Goal: Transaction & Acquisition: Subscribe to service/newsletter

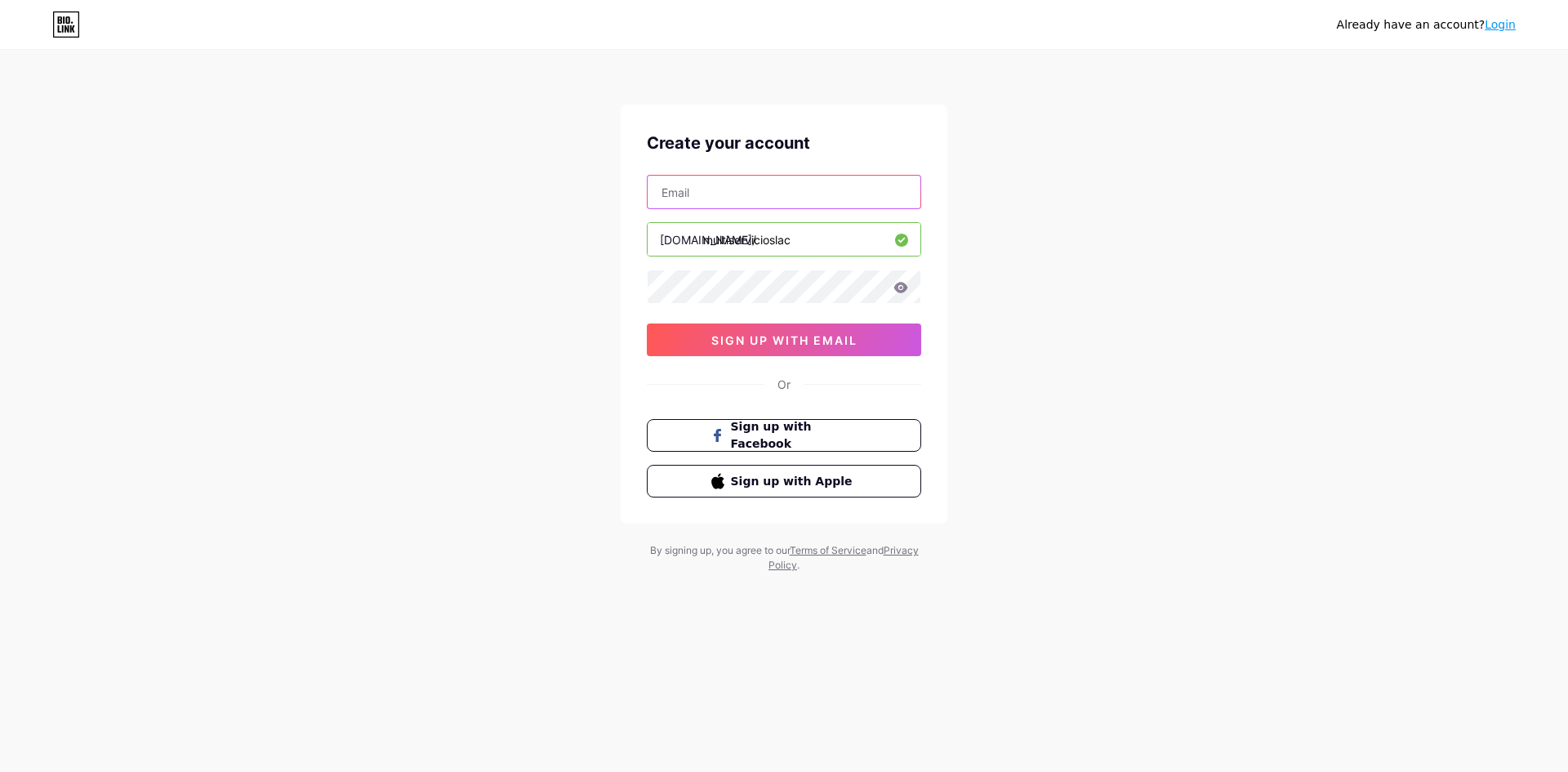
click at [698, 204] on input "text" at bounding box center [784, 192] width 273 height 33
paste input "[EMAIL_ADDRESS][DOMAIN_NAME]"
type input "[EMAIL_ADDRESS][DOMAIN_NAME]"
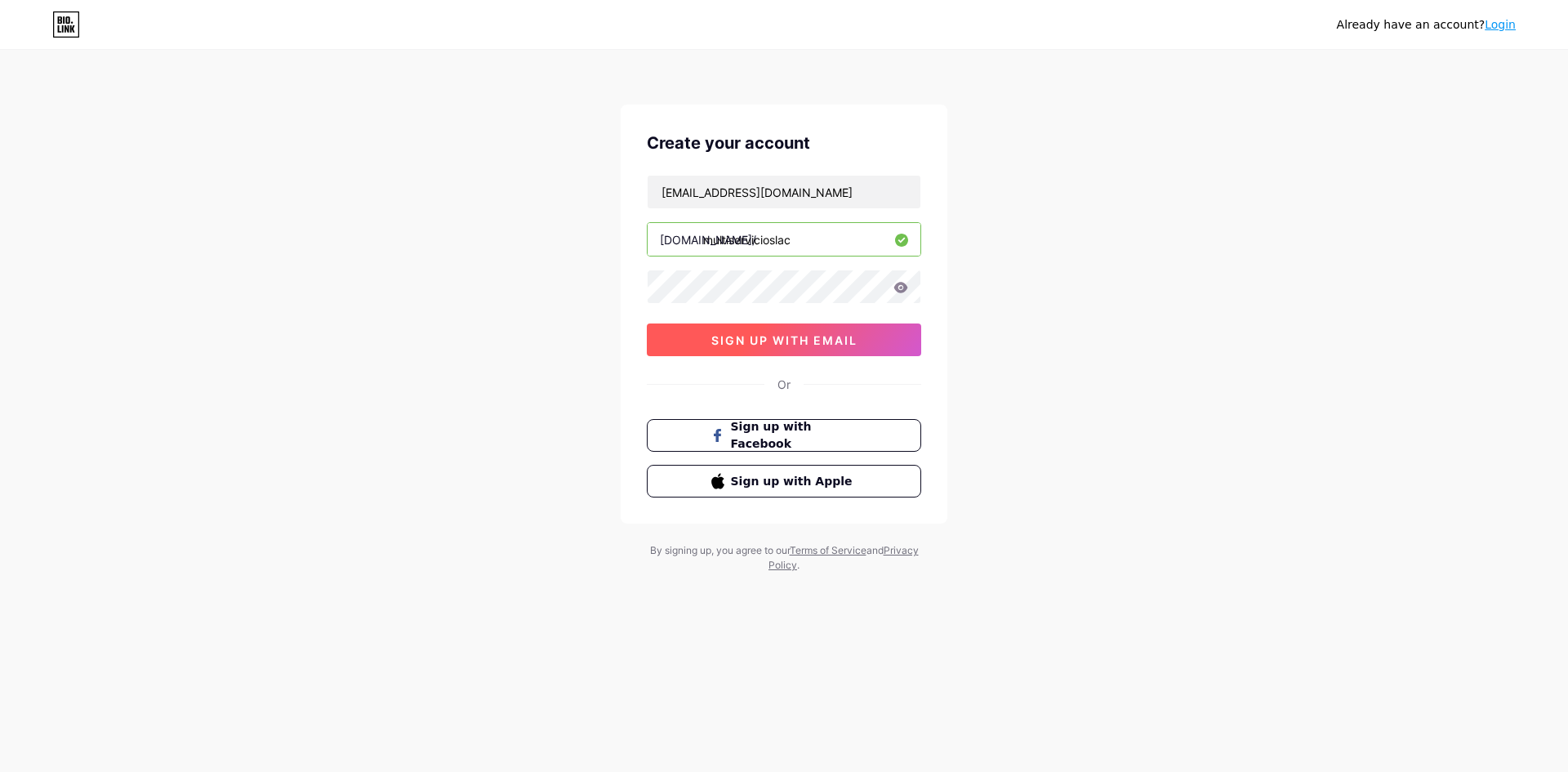
click at [739, 338] on span "sign up with email" at bounding box center [784, 340] width 146 height 14
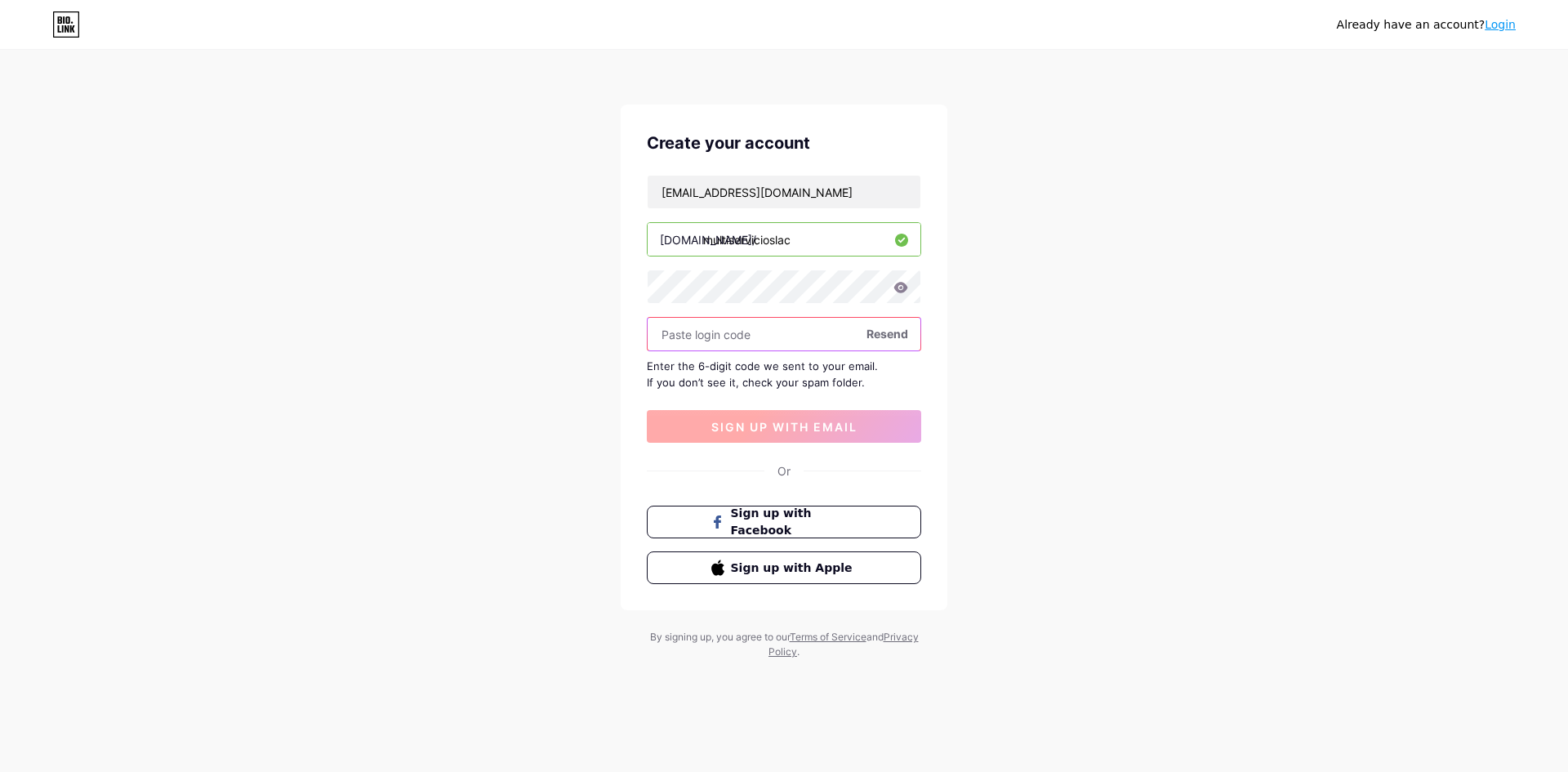
paste input "176530"
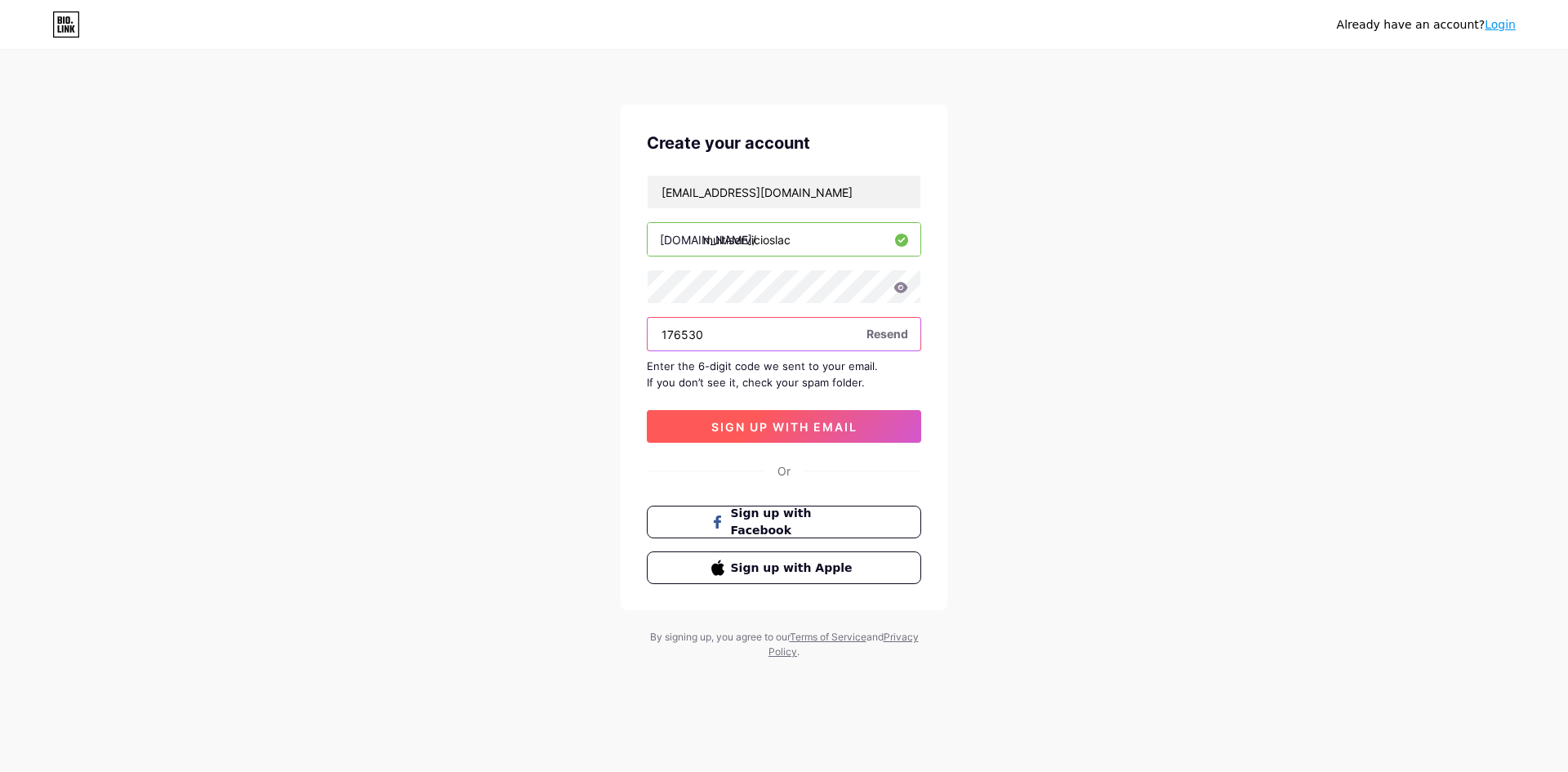
type input "176530"
click at [770, 424] on span "sign up with email" at bounding box center [784, 426] width 146 height 14
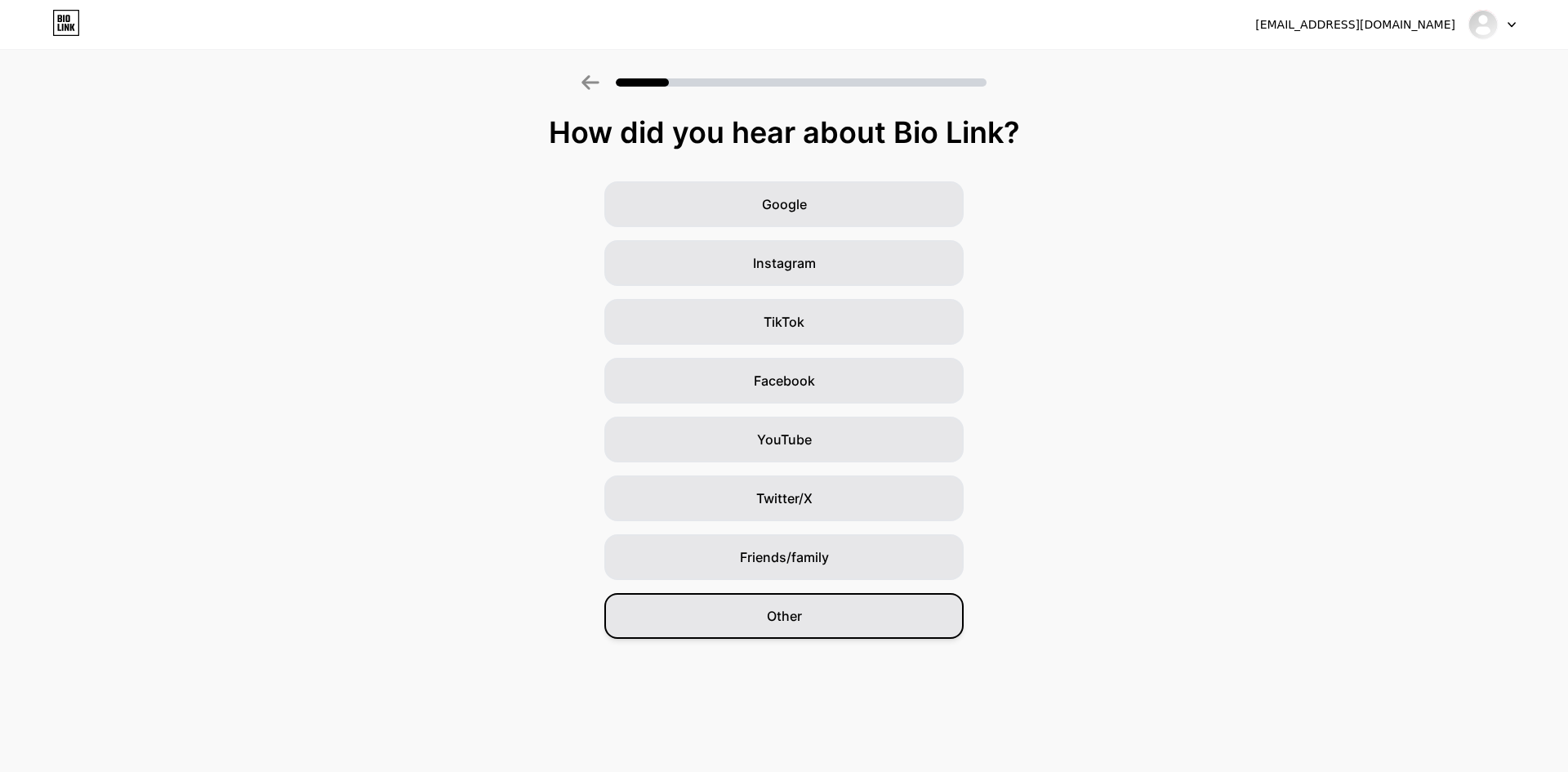
click at [806, 622] on div "Other" at bounding box center [784, 615] width 360 height 46
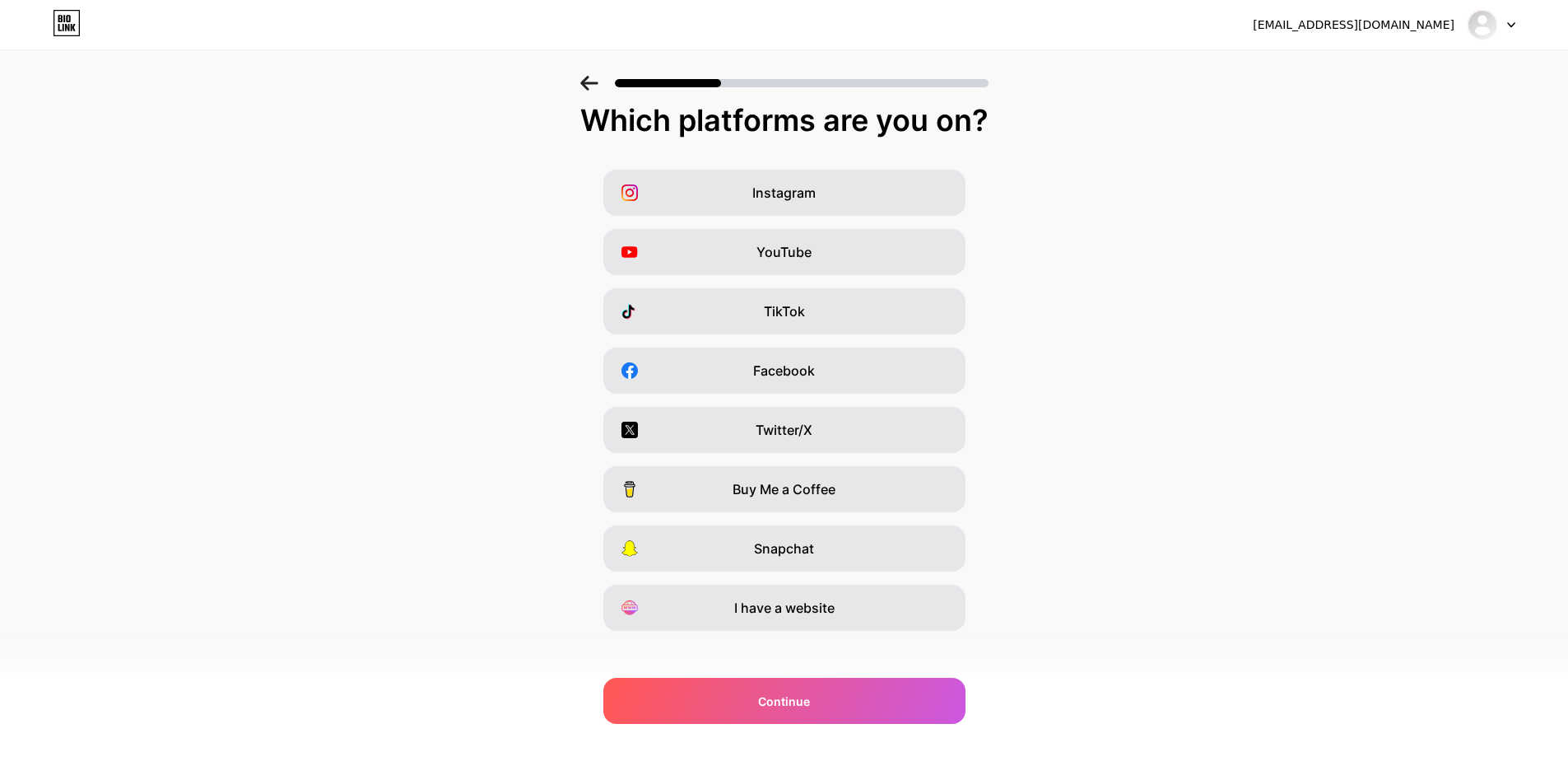
scroll to position [27, 0]
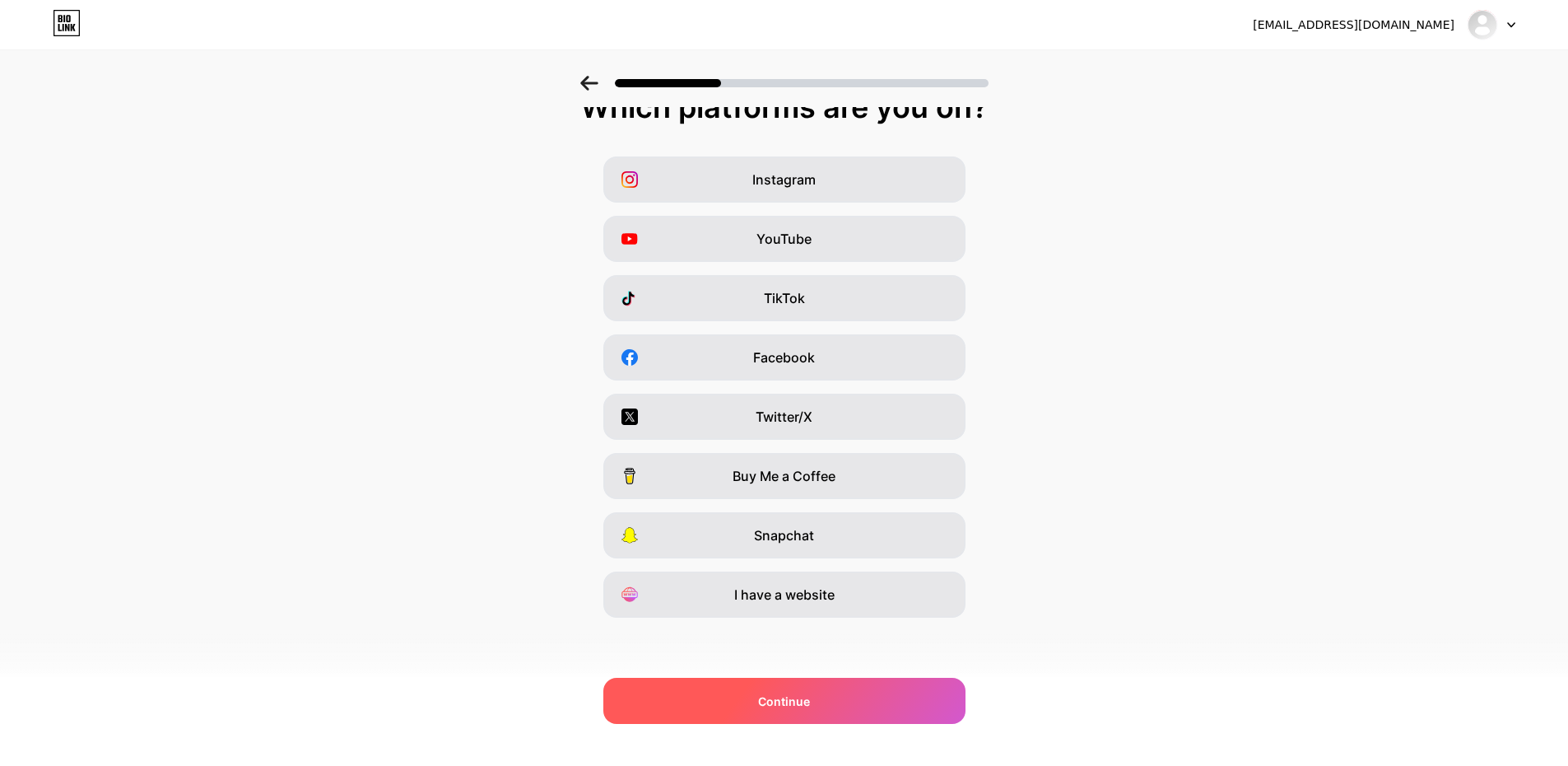
click at [794, 696] on span "Continue" at bounding box center [784, 701] width 52 height 18
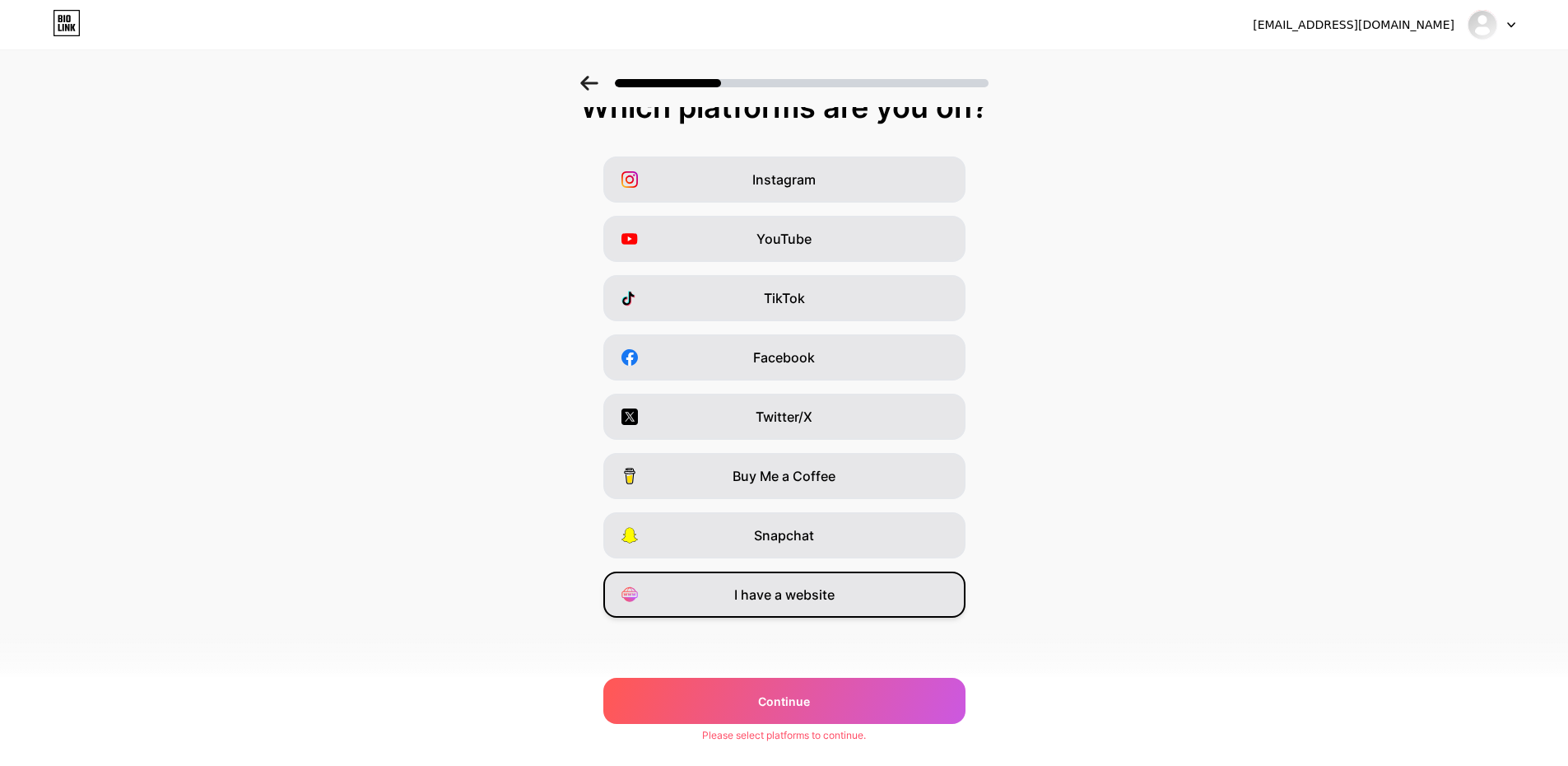
click at [772, 595] on span "I have a website" at bounding box center [784, 594] width 100 height 20
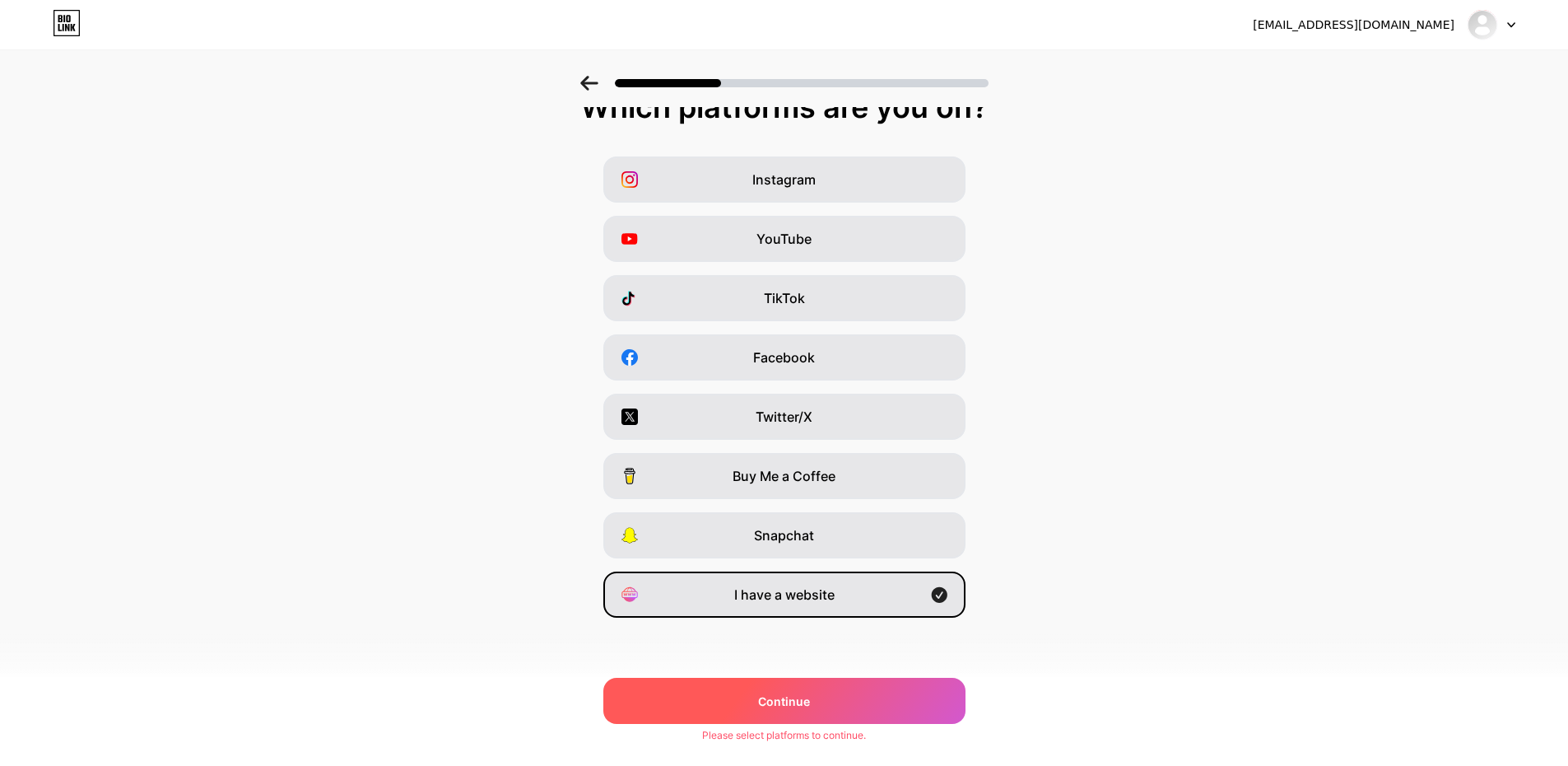
click at [802, 693] on span "Continue" at bounding box center [784, 701] width 52 height 18
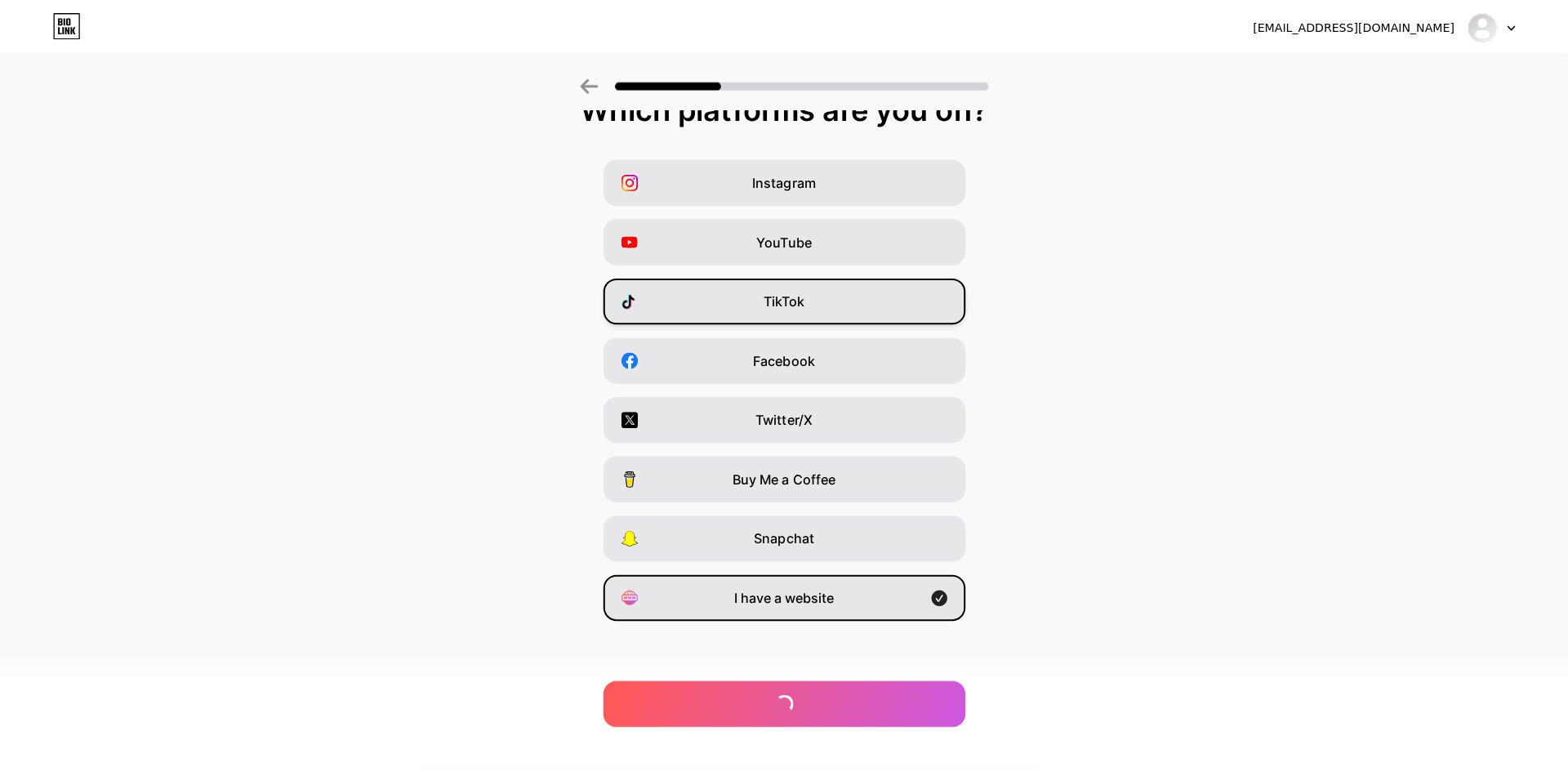
scroll to position [0, 0]
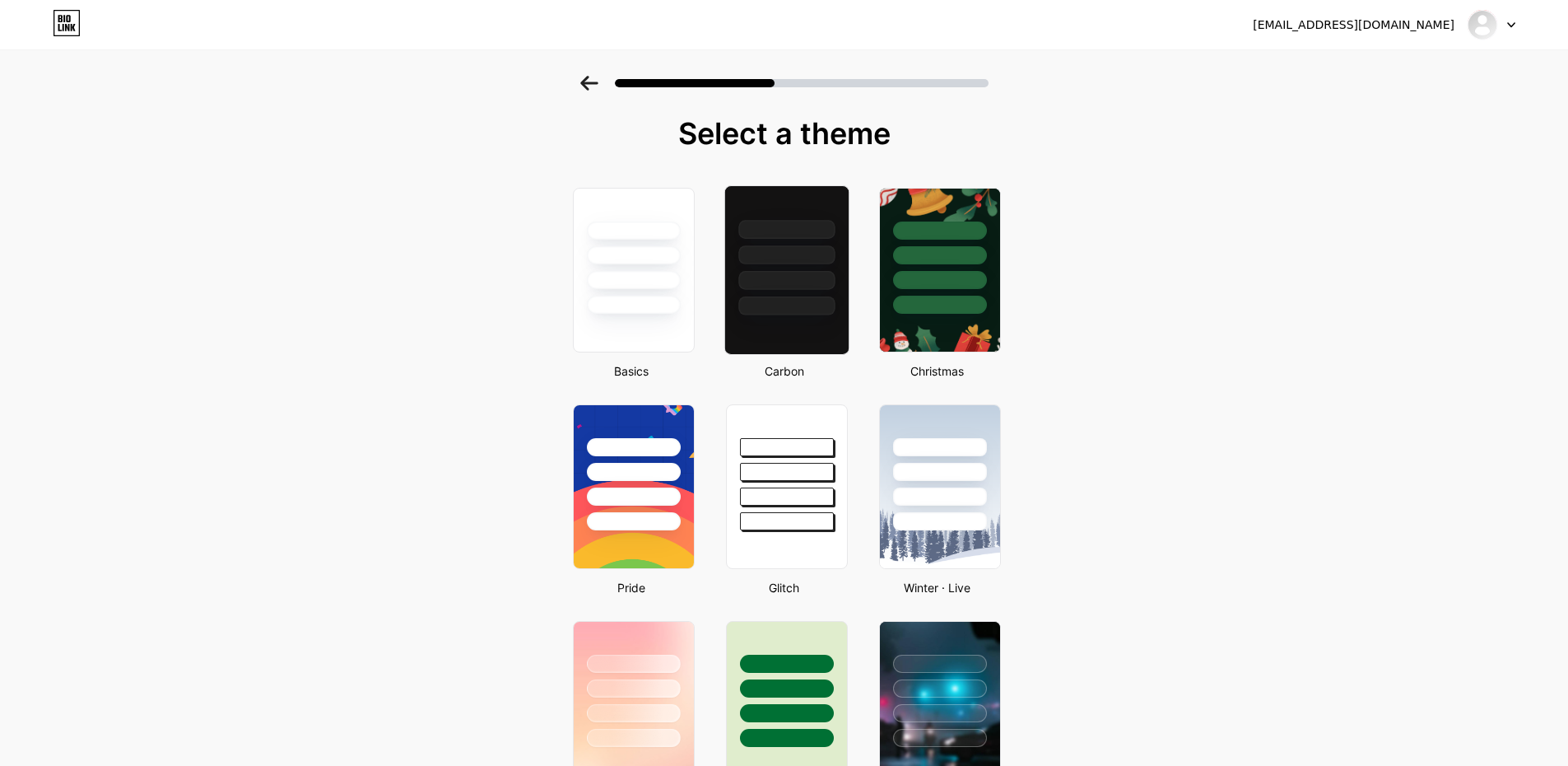
click at [744, 238] on div at bounding box center [785, 251] width 123 height 129
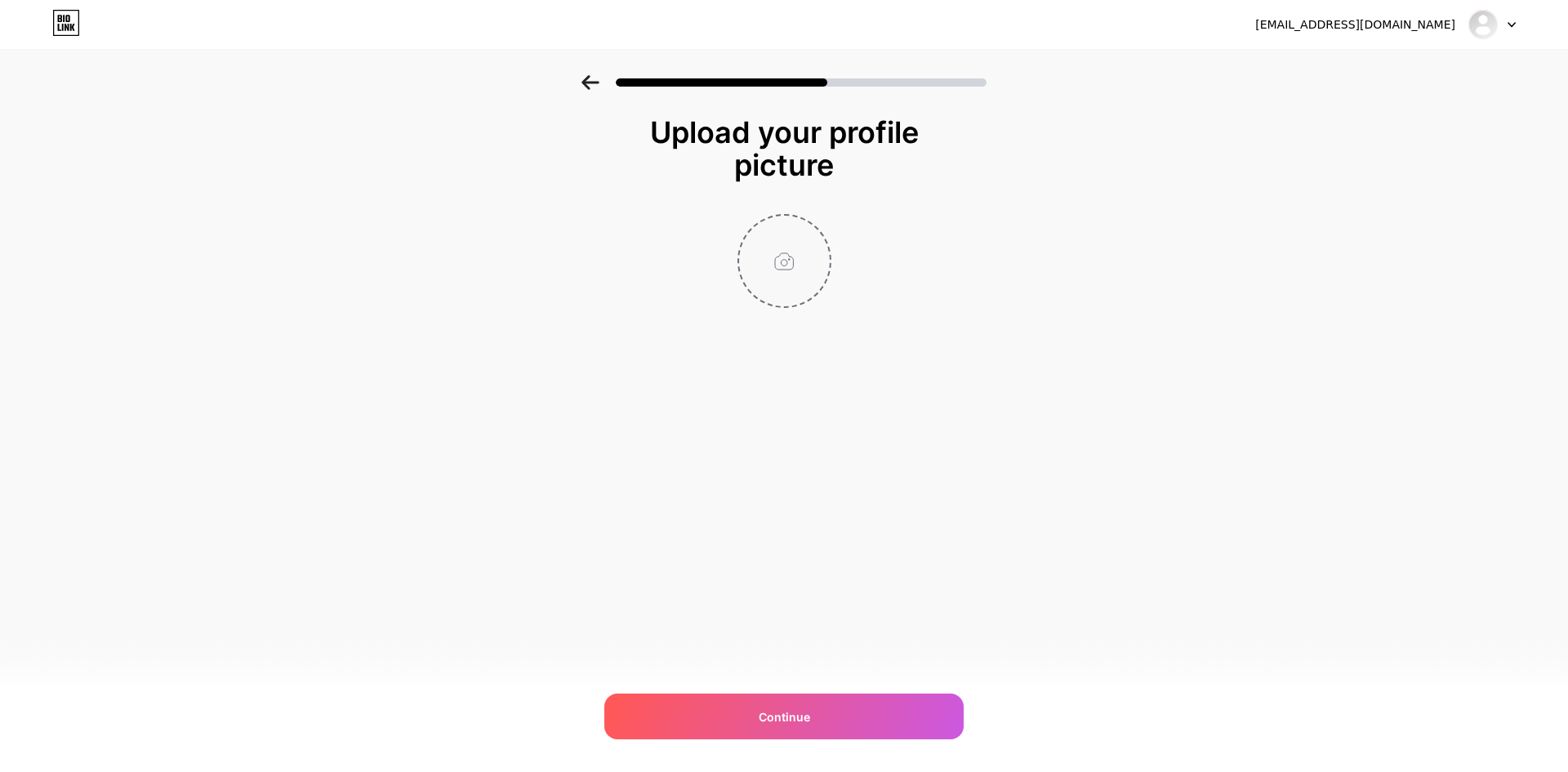
click at [751, 258] on input "file" at bounding box center [784, 260] width 91 height 91
click at [767, 710] on span "Continue" at bounding box center [784, 717] width 52 height 18
click at [768, 269] on input "file" at bounding box center [784, 260] width 91 height 91
click at [783, 251] on input "file" at bounding box center [784, 260] width 91 height 91
type input "C:\fakepath\Captura de pantalla [DATE] 174112.png"
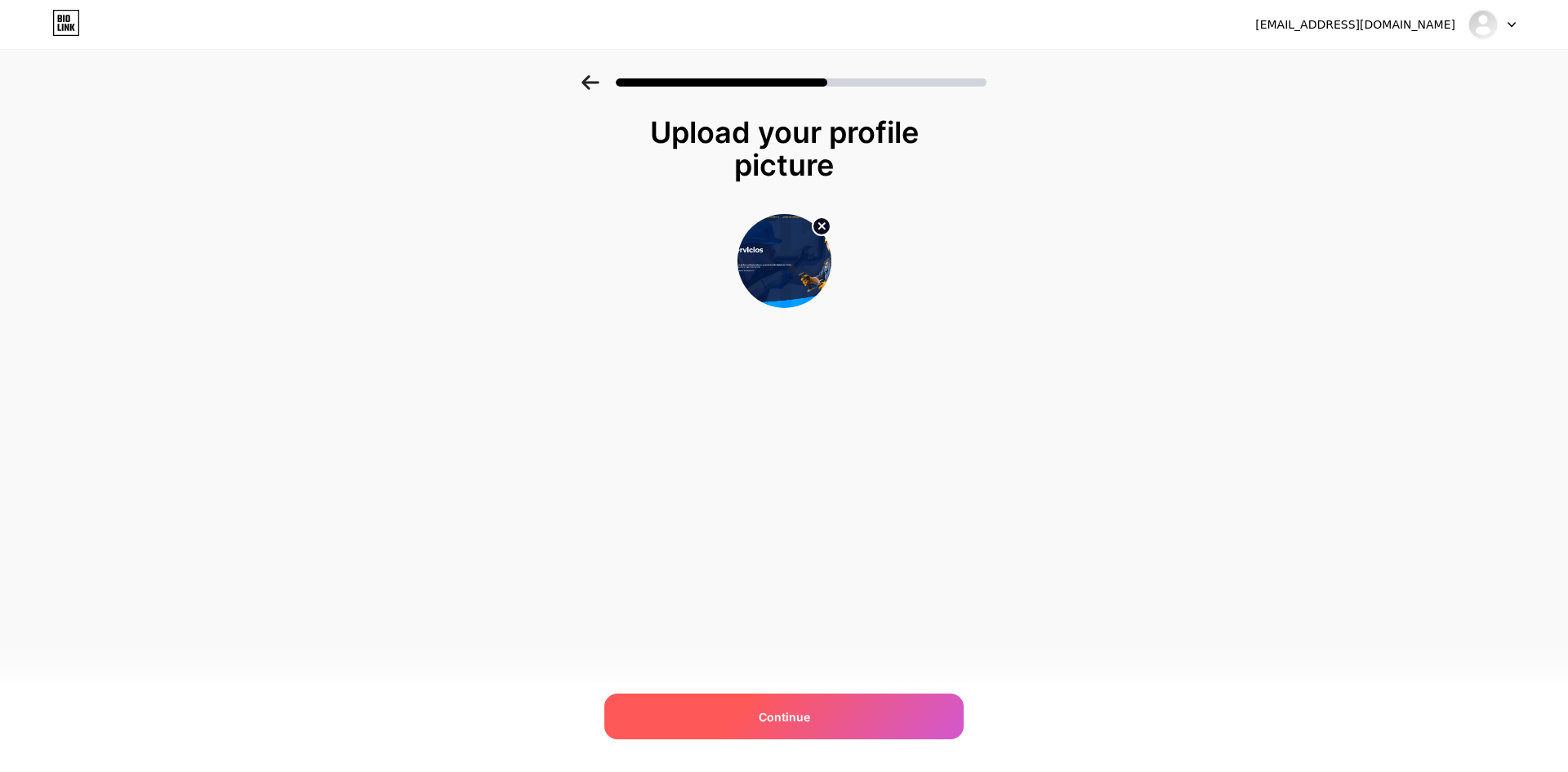
click at [820, 728] on div "Continue" at bounding box center [784, 716] width 360 height 46
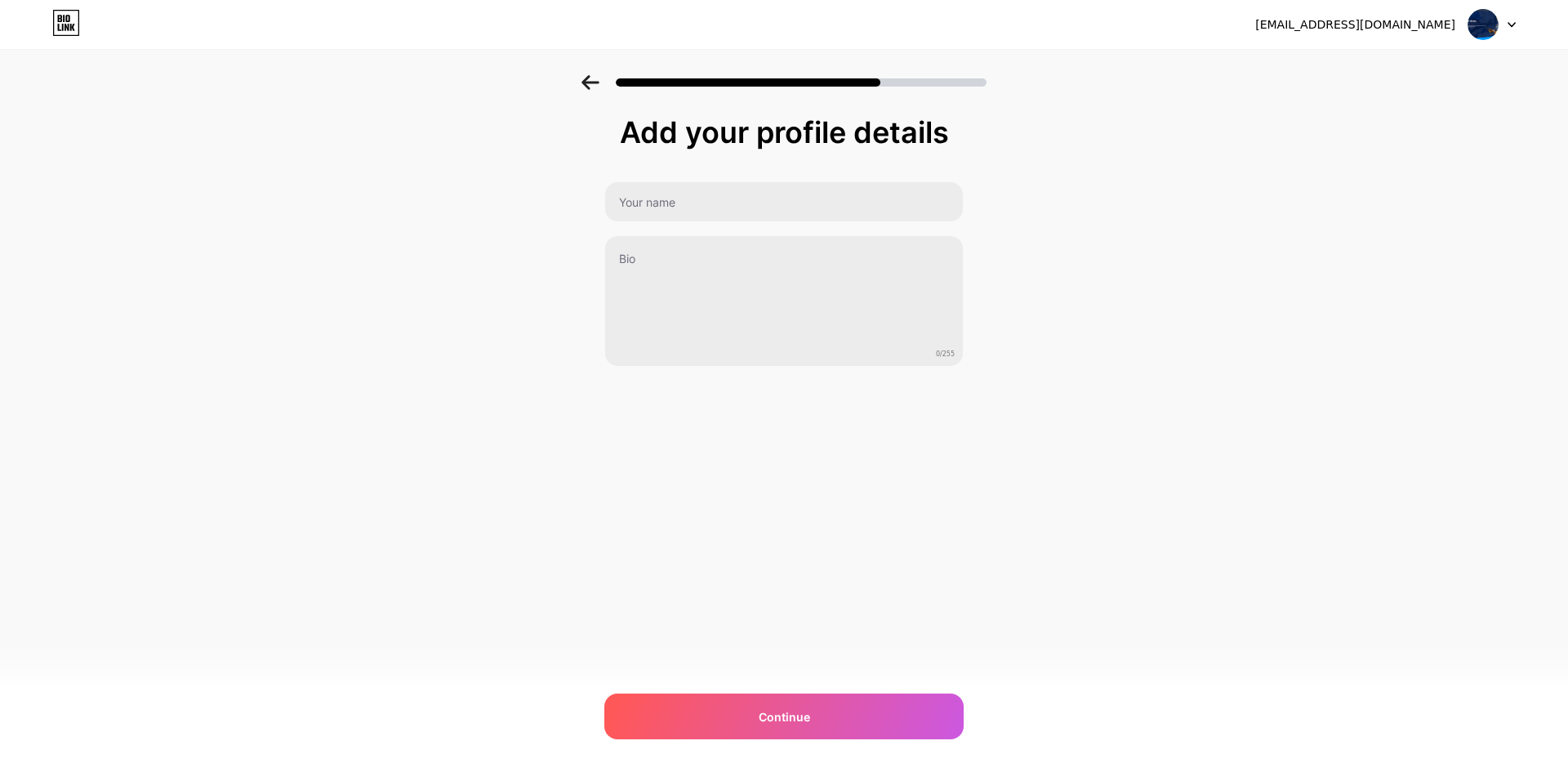
click at [674, 177] on div "Add your profile details 0/255 Continue Error" at bounding box center [784, 241] width 360 height 251
click at [676, 224] on div "0/255" at bounding box center [784, 273] width 360 height 186
paste input "[PERSON_NAME] en l’ametlla de mar"
drag, startPoint x: 687, startPoint y: 220, endPoint x: 697, endPoint y: 225, distance: 11.2
click at [697, 225] on div "[PERSON_NAME] en l’ametlla de mar 0/255" at bounding box center [784, 273] width 360 height 186
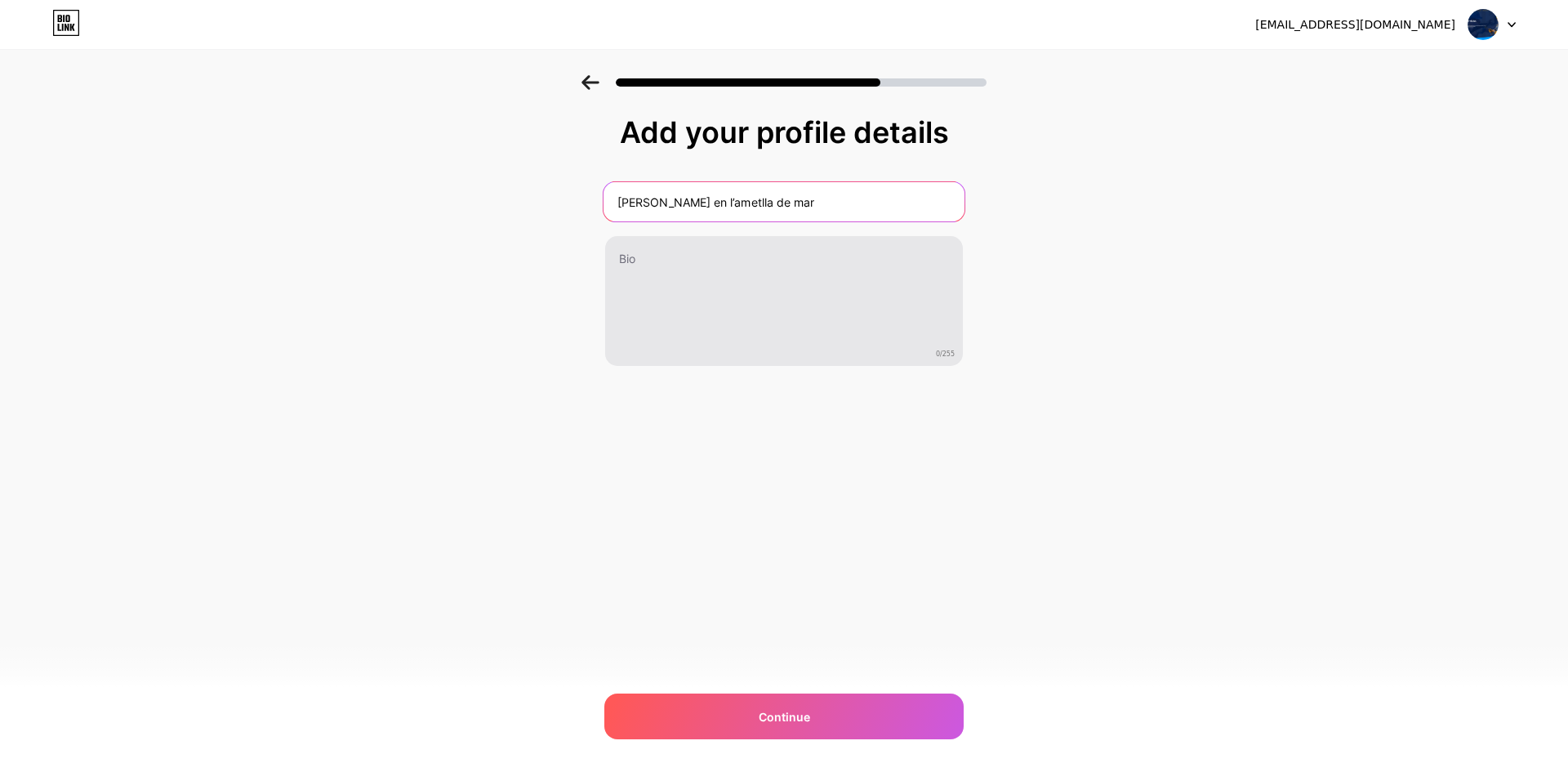
type input "[PERSON_NAME] en l’ametlla de mar"
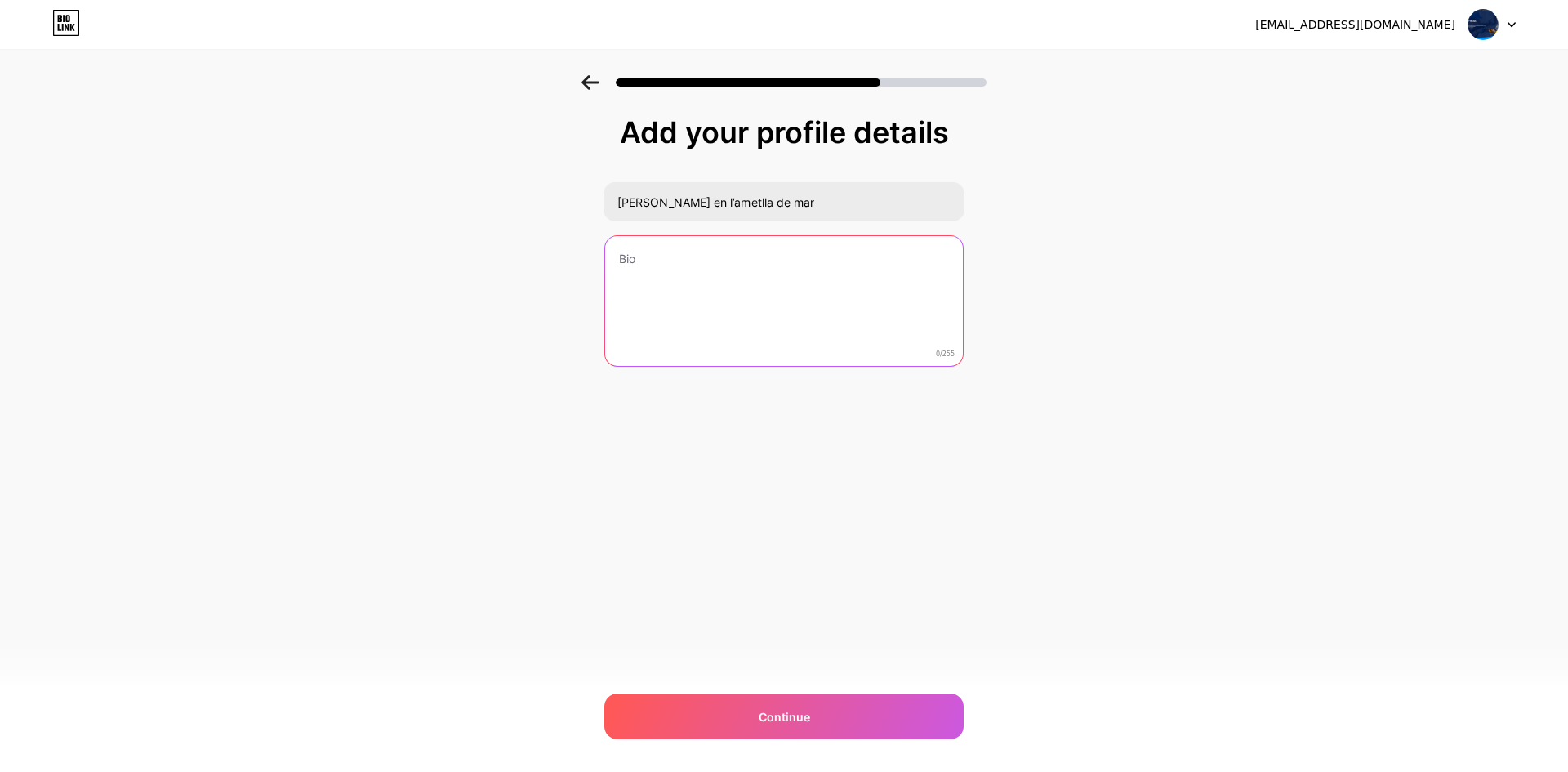
click at [689, 280] on textarea at bounding box center [784, 302] width 358 height 132
paste textarea "Si estás en la búsqueda de un [PERSON_NAME] en L’Ametlla de Mar, Multiservicios…"
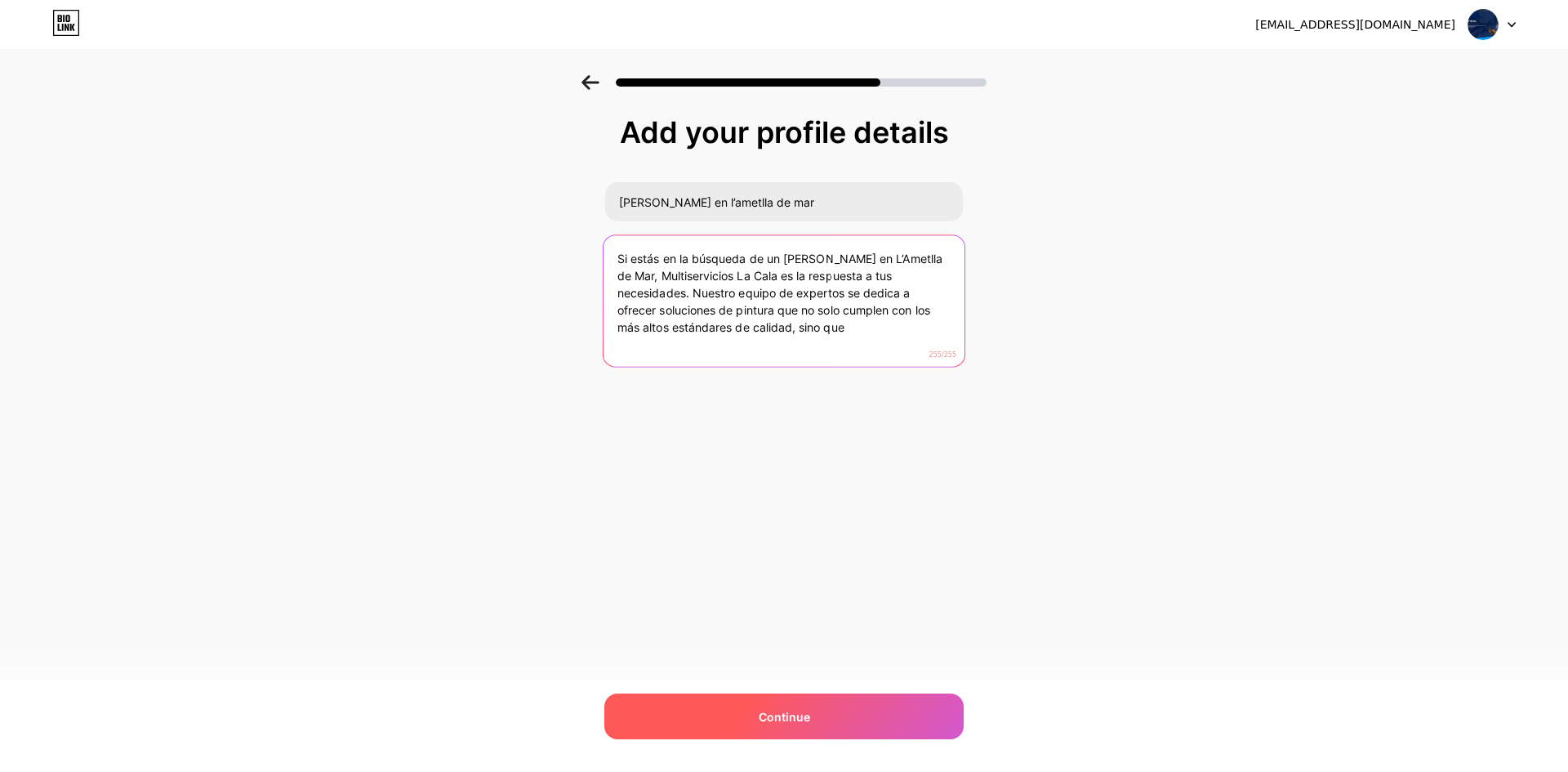
type textarea "Si estás en la búsqueda de un [PERSON_NAME] en L’Ametlla de Mar, Multiservicios…"
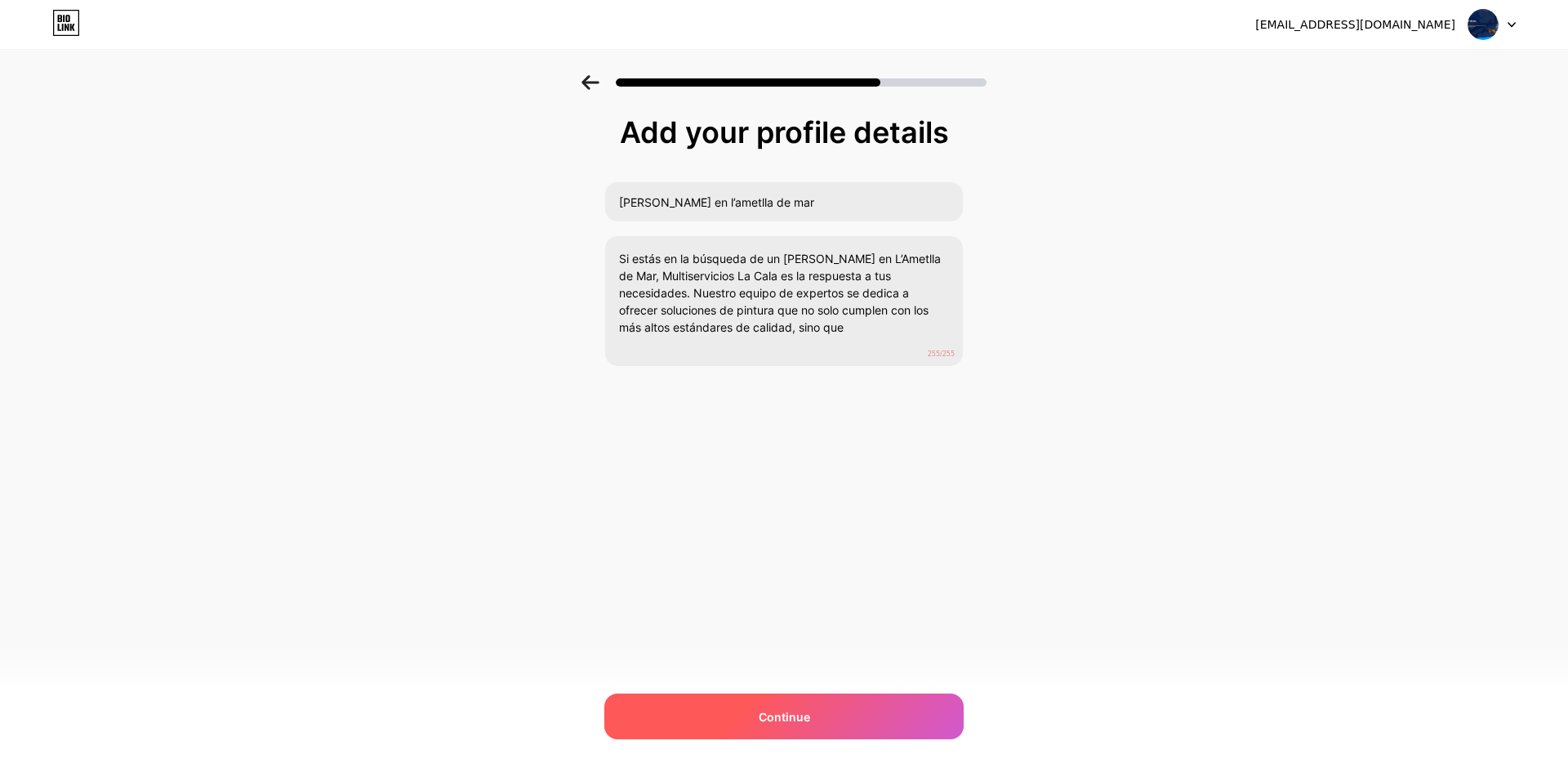
click at [815, 717] on div "Continue" at bounding box center [784, 716] width 360 height 46
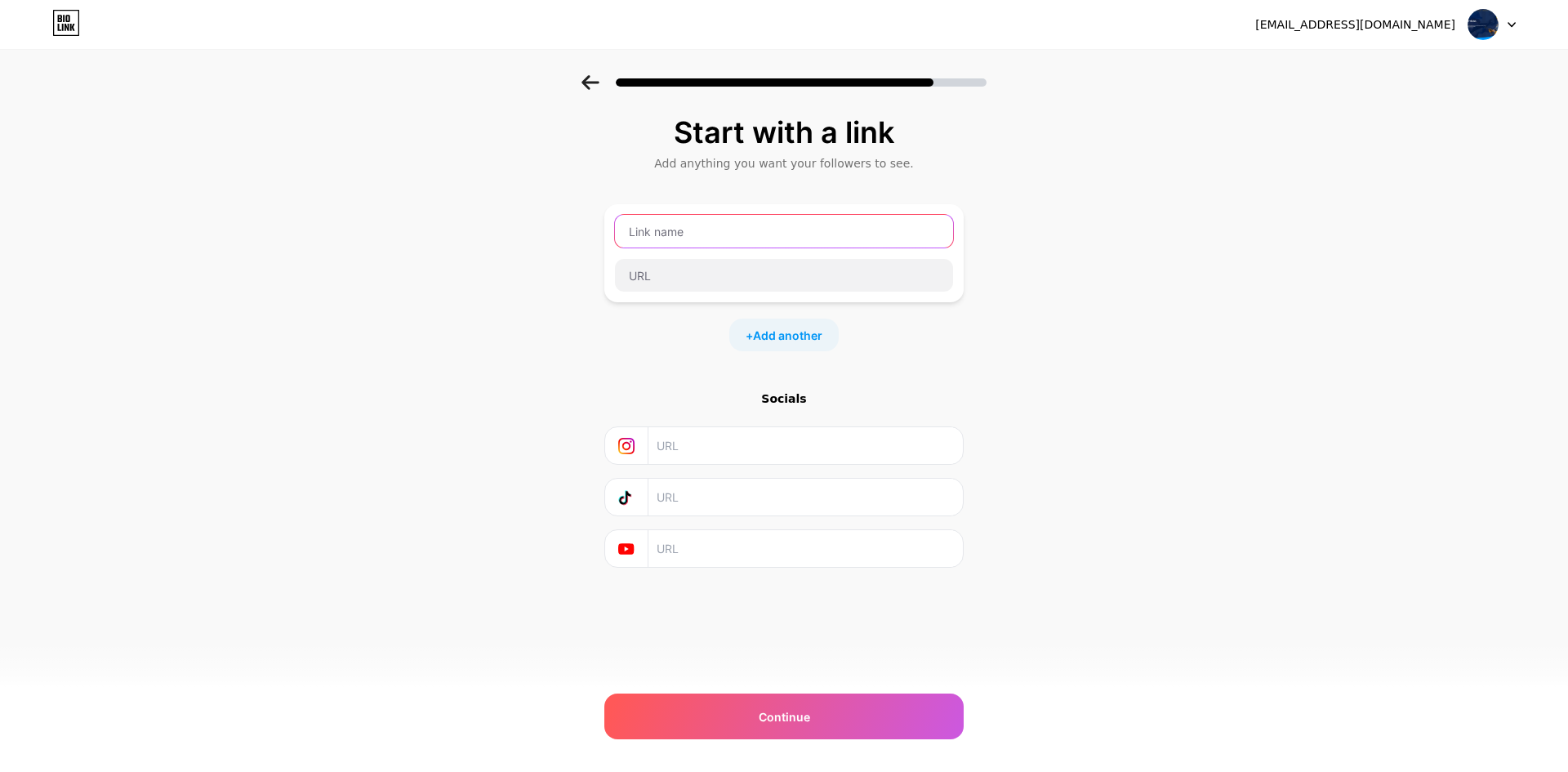
click at [733, 236] on input "text" at bounding box center [784, 230] width 338 height 33
paste input "[PERSON_NAME] en l’ametlla de mar"
type input "[PERSON_NAME] en l’ametlla de mar"
click at [671, 271] on input "text" at bounding box center [784, 274] width 338 height 33
paste input "[URL][DOMAIN_NAME]"
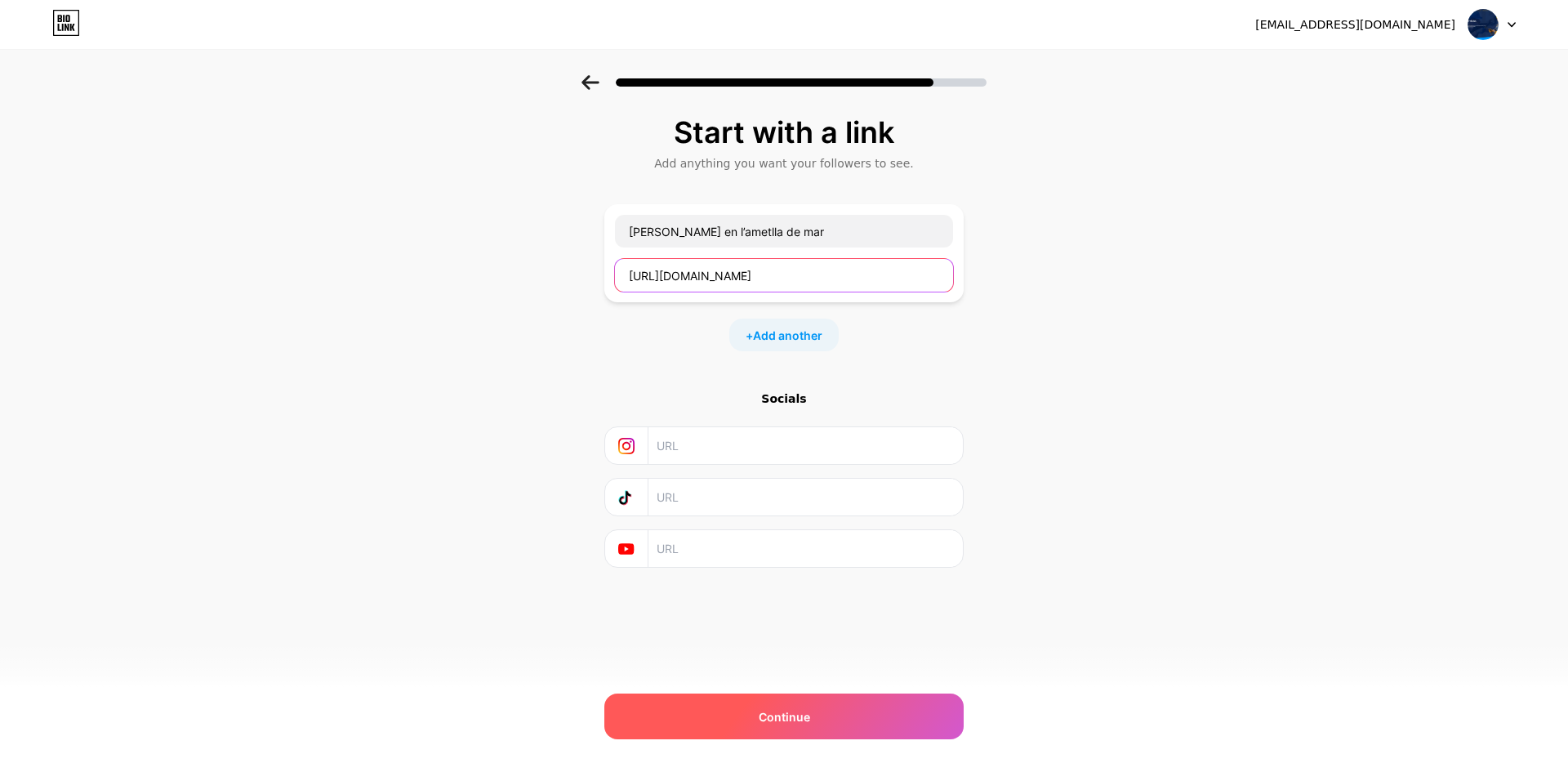
type input "[URL][DOMAIN_NAME]"
click at [799, 708] on span "Continue" at bounding box center [784, 717] width 52 height 18
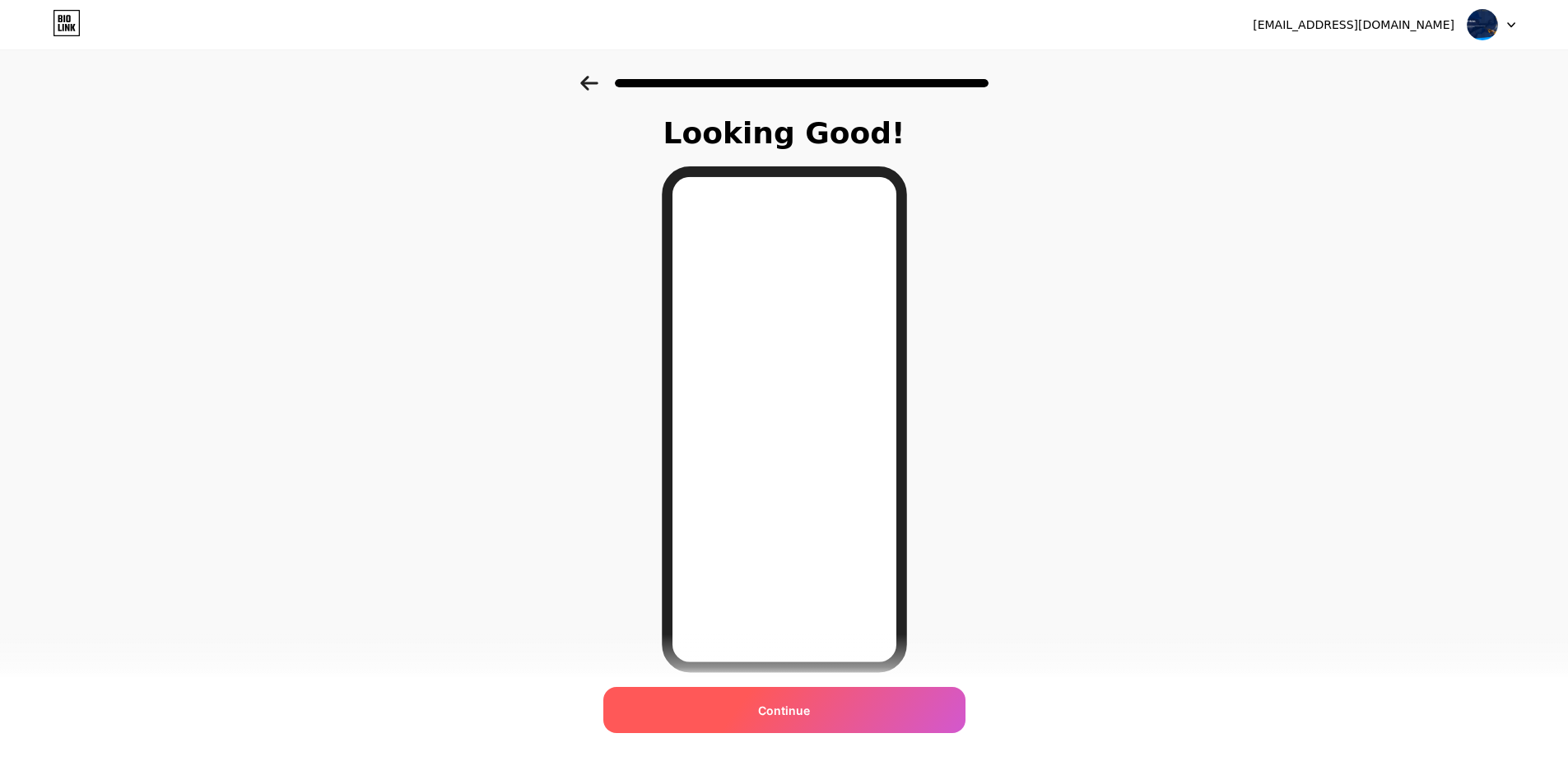
click at [791, 709] on span "Continue" at bounding box center [784, 710] width 52 height 18
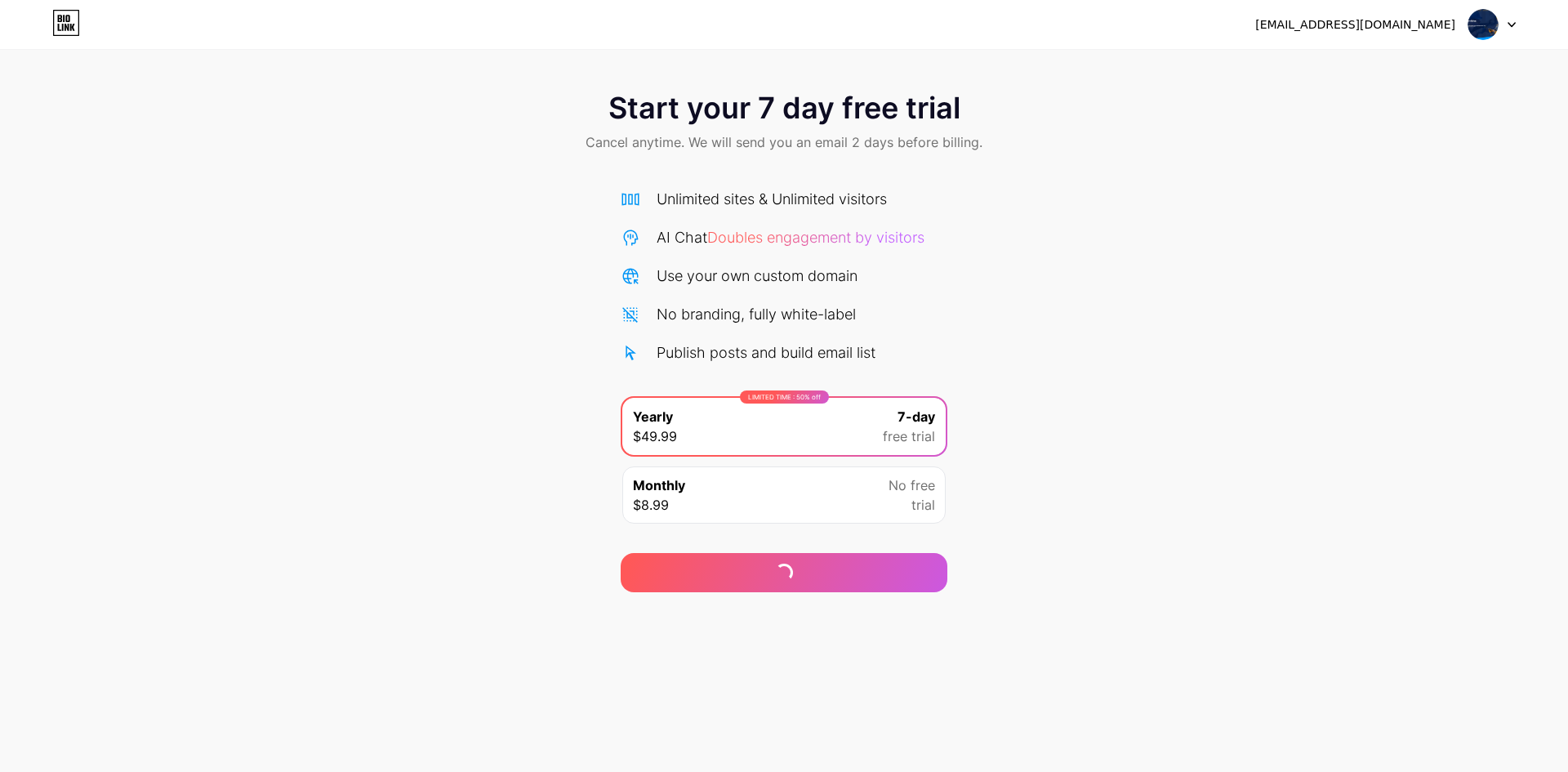
click at [1472, 25] on img at bounding box center [1483, 24] width 31 height 31
click at [55, 18] on icon at bounding box center [66, 23] width 28 height 26
click at [775, 492] on div "Monthly $8.99 No free trial" at bounding box center [784, 494] width 324 height 57
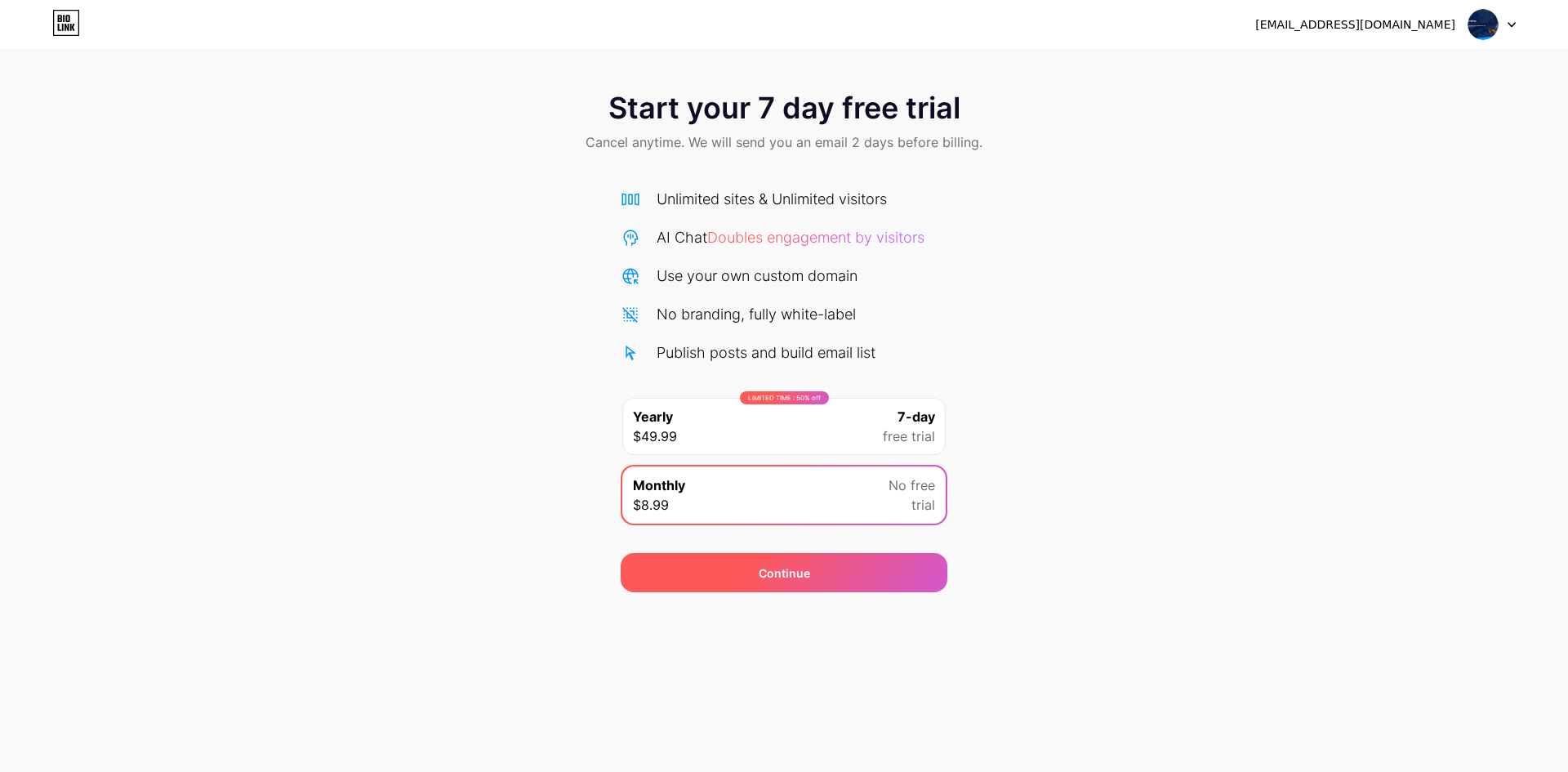
click at [790, 584] on div "Continue" at bounding box center [784, 572] width 326 height 40
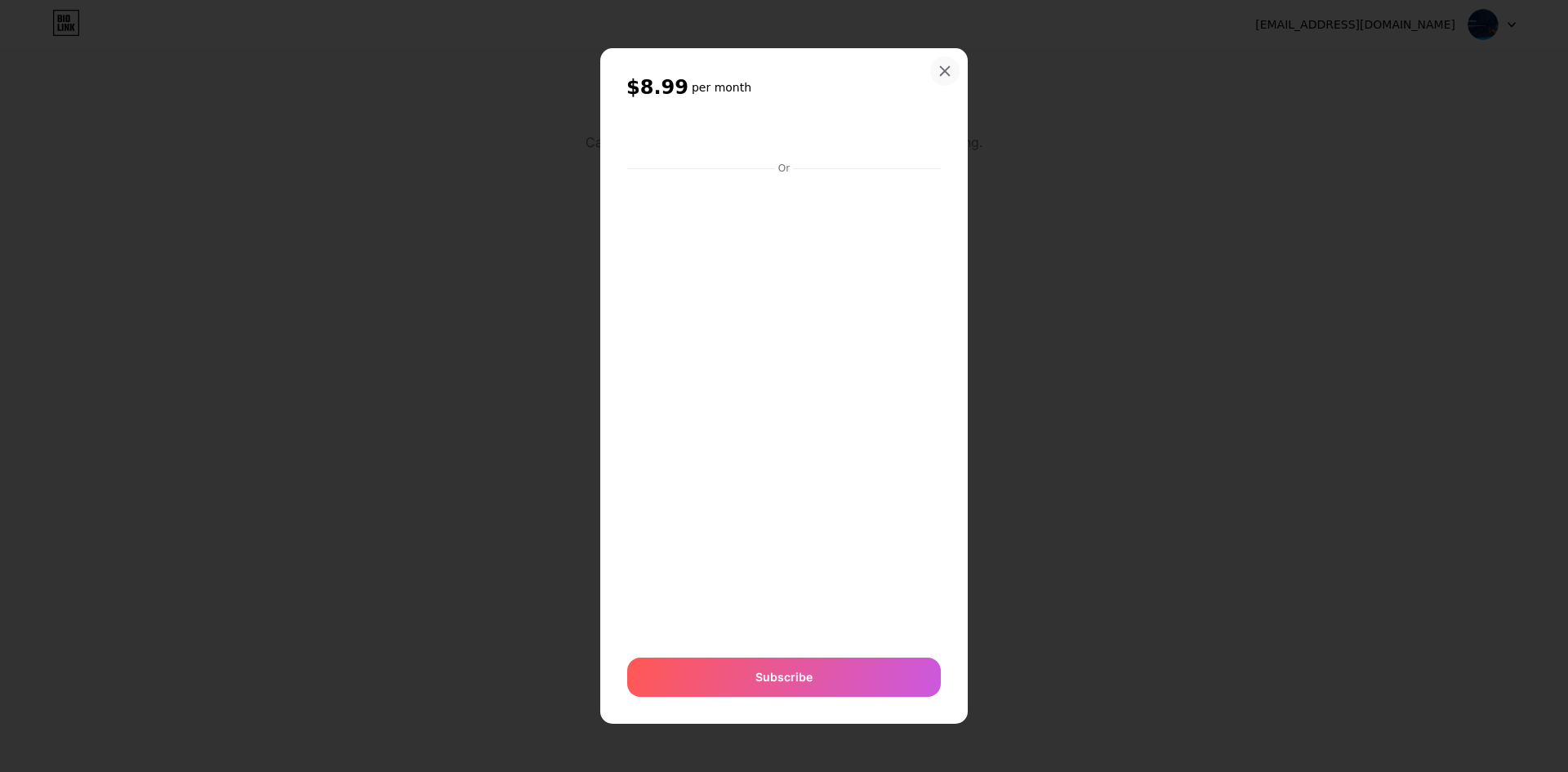
click at [935, 67] on div at bounding box center [944, 70] width 29 height 29
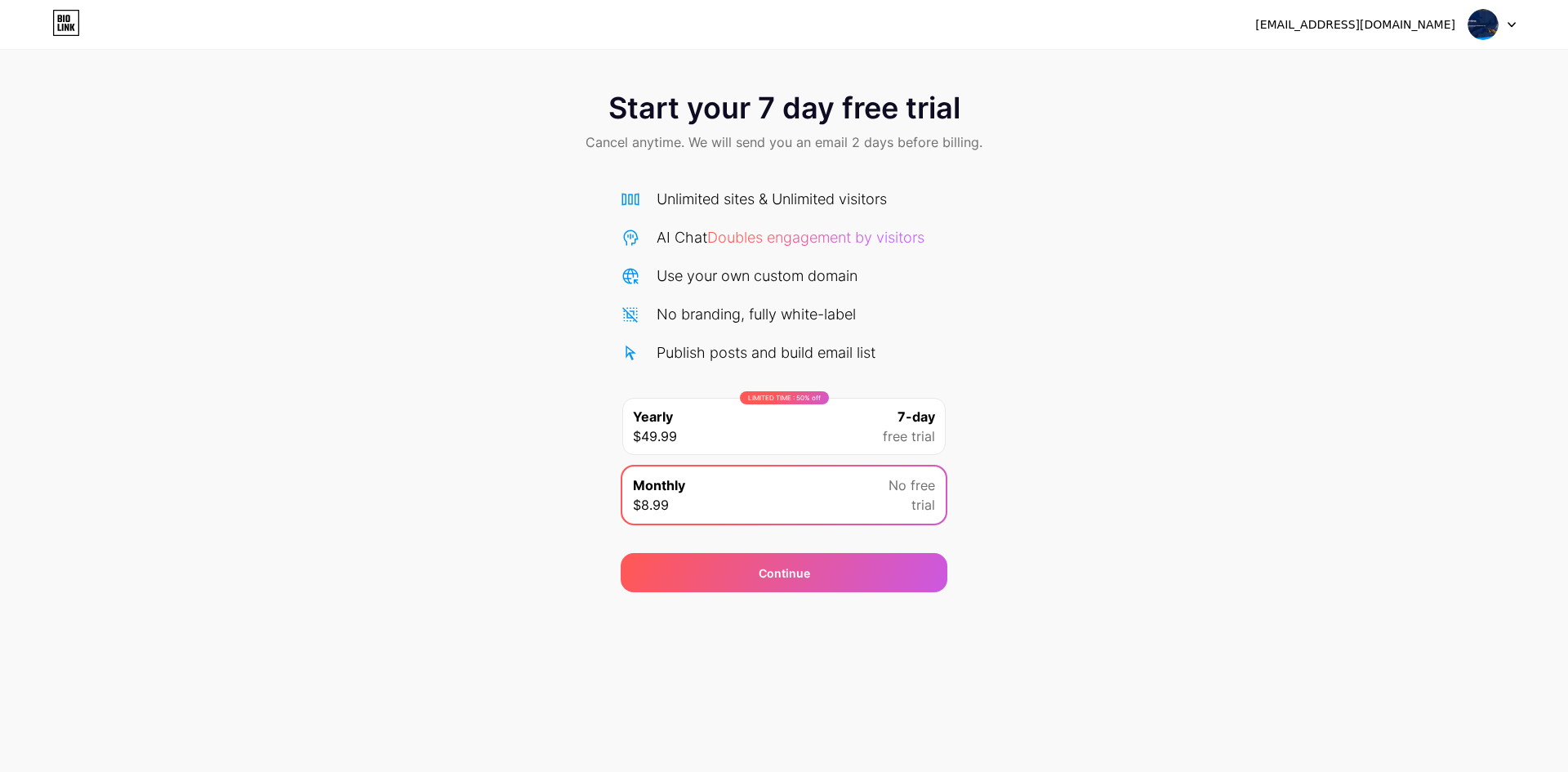
click at [791, 406] on div "LIMITED TIME : 50% off Yearly $49.99 7-day free trial" at bounding box center [784, 426] width 324 height 57
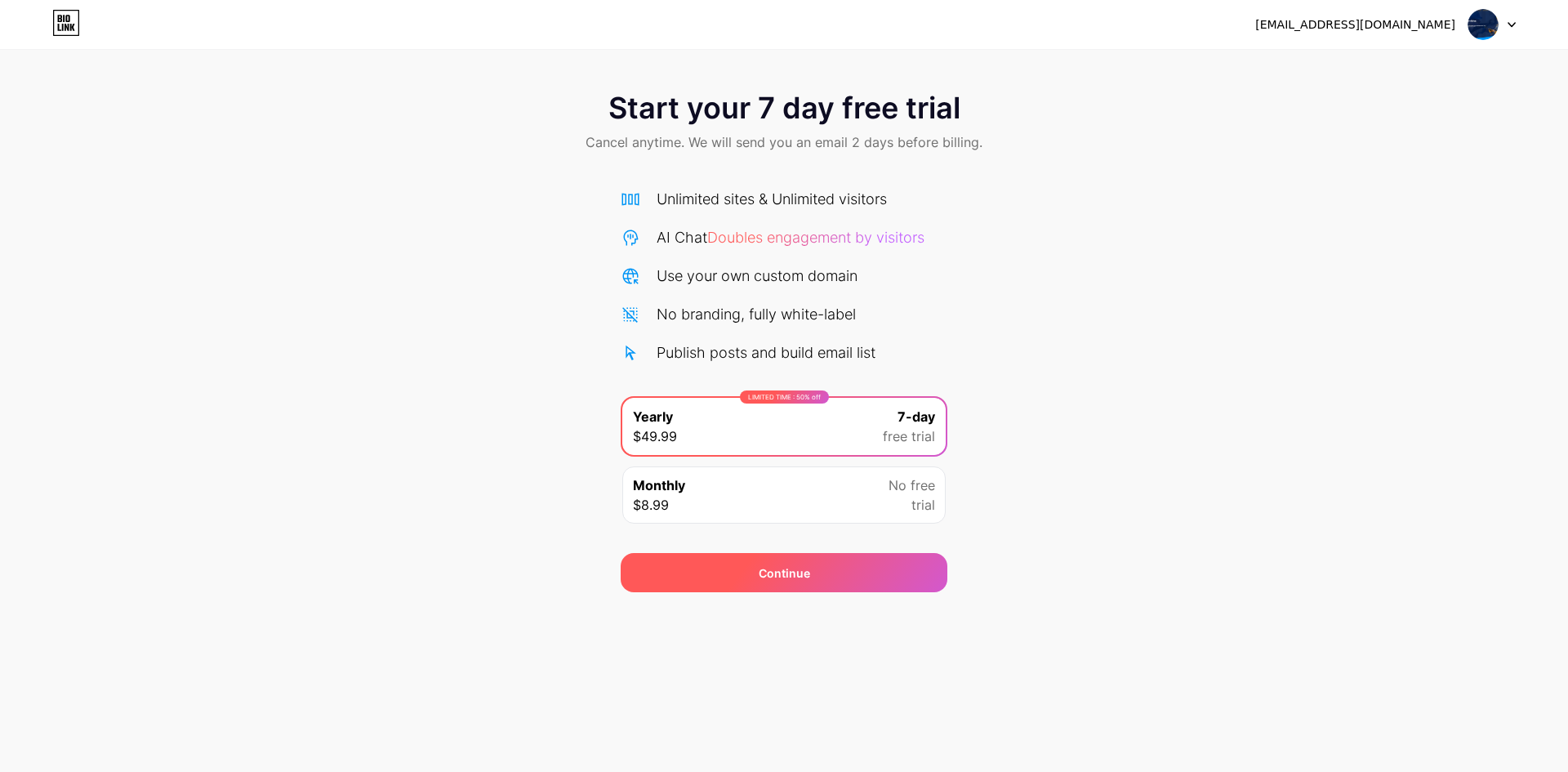
click at [819, 565] on div "Continue" at bounding box center [784, 572] width 326 height 40
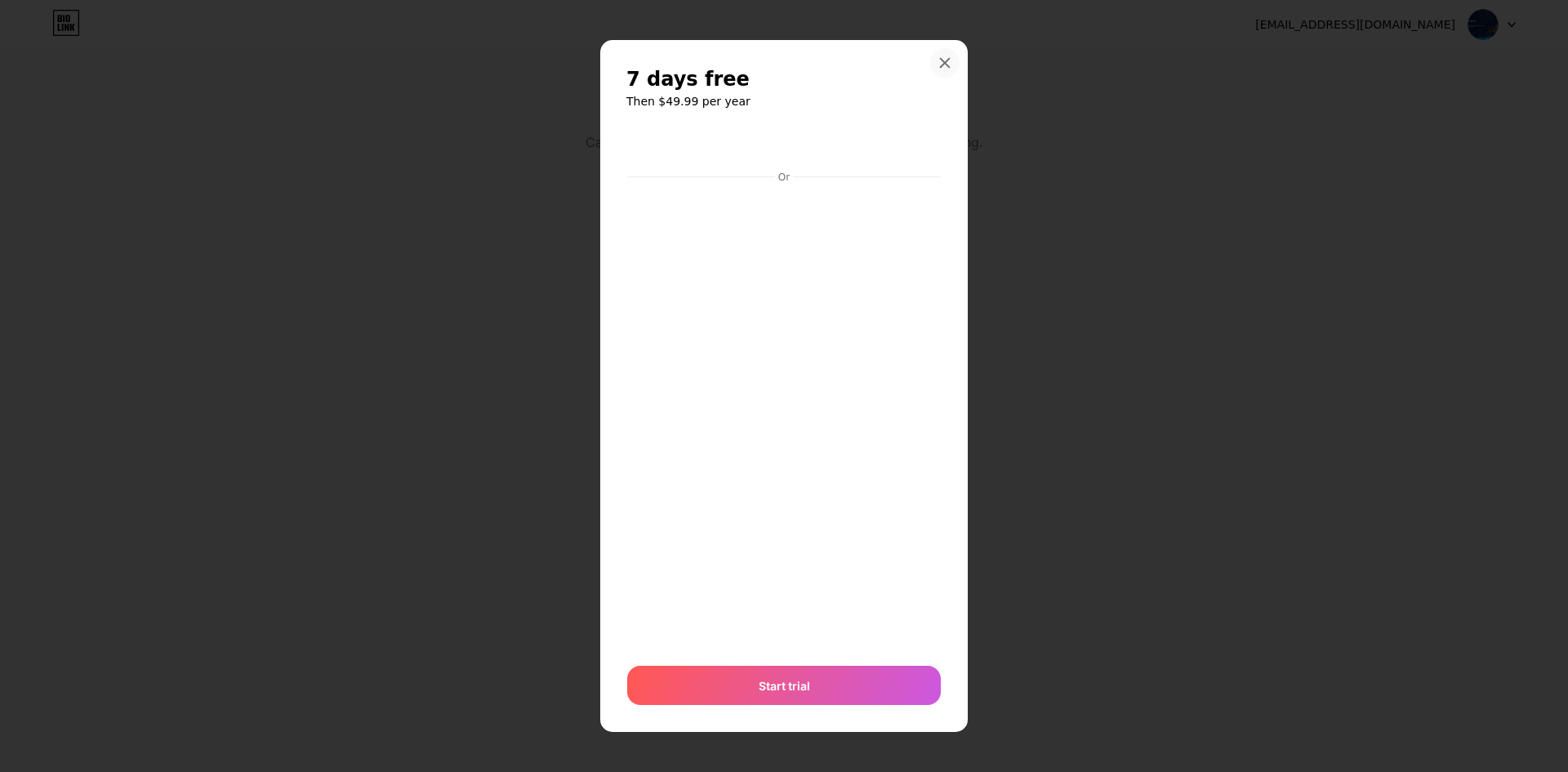
click at [944, 63] on icon at bounding box center [944, 62] width 13 height 13
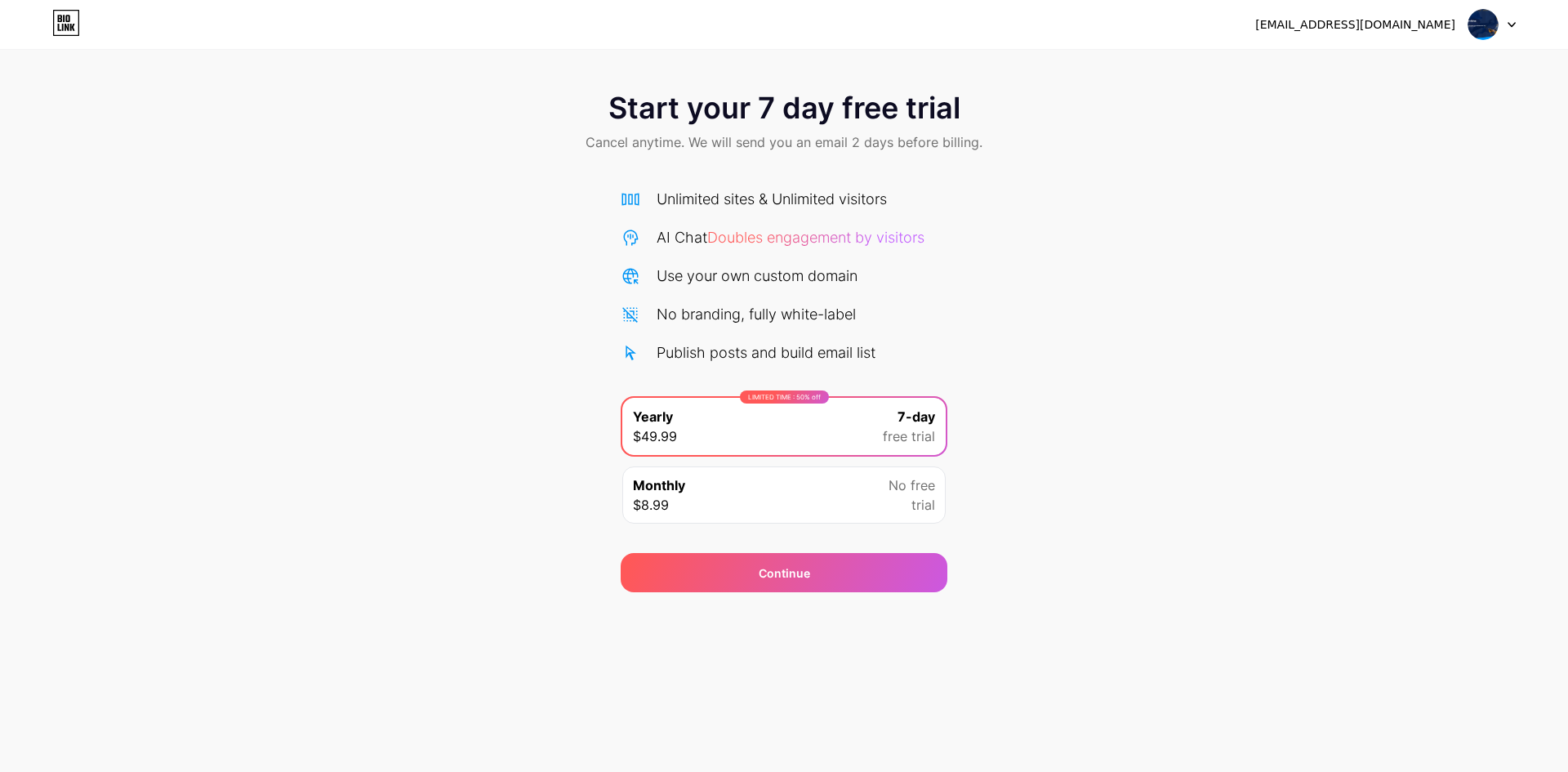
click at [71, 17] on icon at bounding box center [66, 23] width 28 height 26
click at [1487, 22] on img at bounding box center [1483, 24] width 31 height 31
click at [1365, 24] on div "[EMAIL_ADDRESS][DOMAIN_NAME]" at bounding box center [1355, 25] width 201 height 18
